Goal: Find contact information: Find contact information

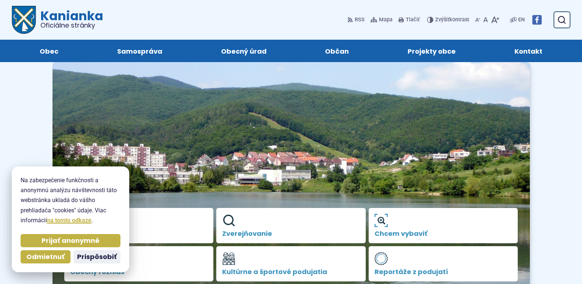
click at [521, 55] on span "Kontakt" at bounding box center [528, 51] width 28 height 22
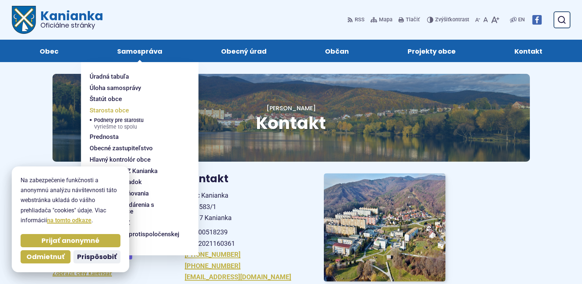
click at [117, 111] on span "Starosta obce" at bounding box center [109, 110] width 39 height 11
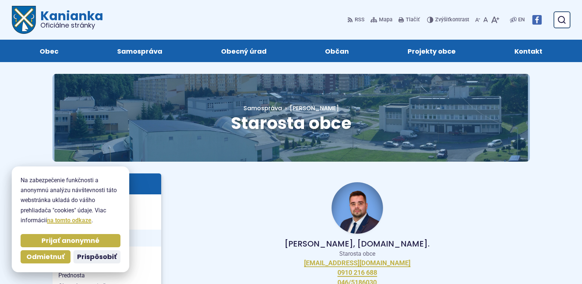
scroll to position [61, 0]
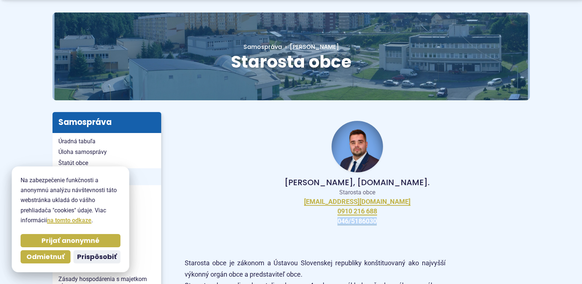
drag, startPoint x: 383, startPoint y: 223, endPoint x: 333, endPoint y: 226, distance: 50.0
click at [331, 226] on div "[PERSON_NAME], [DOMAIN_NAME]. Starosta obce [EMAIL_ADDRESS][DOMAIN_NAME] 0910 2…" at bounding box center [357, 173] width 345 height 122
copy link "046/5186030"
